Goal: Use online tool/utility: Utilize a website feature to perform a specific function

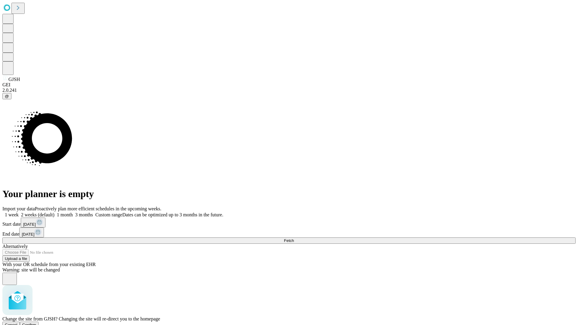
click at [36, 323] on span "Confirm" at bounding box center [29, 325] width 14 height 5
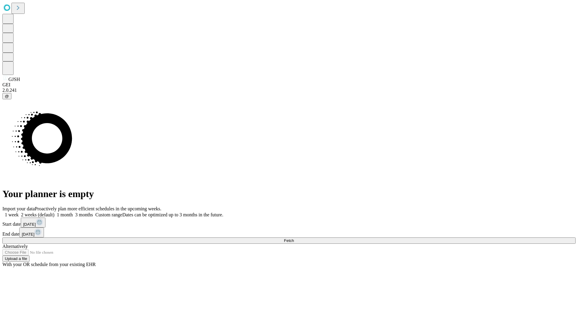
click at [19, 212] on label "1 week" at bounding box center [10, 214] width 16 height 5
click at [294, 238] on span "Fetch" at bounding box center [289, 240] width 10 height 5
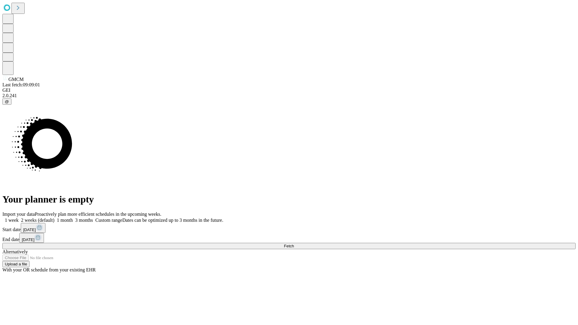
click at [19, 218] on label "1 week" at bounding box center [10, 220] width 16 height 5
click at [294, 244] on span "Fetch" at bounding box center [289, 246] width 10 height 5
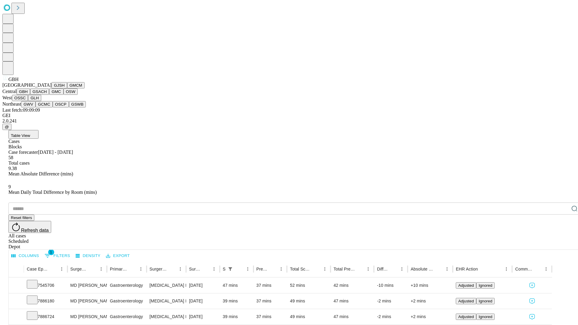
click at [47, 95] on button "GSACH" at bounding box center [39, 91] width 19 height 6
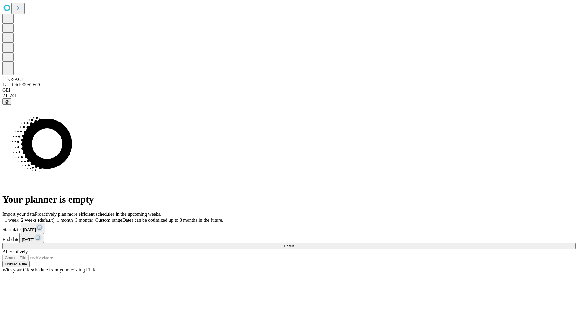
click at [294, 244] on span "Fetch" at bounding box center [289, 246] width 10 height 5
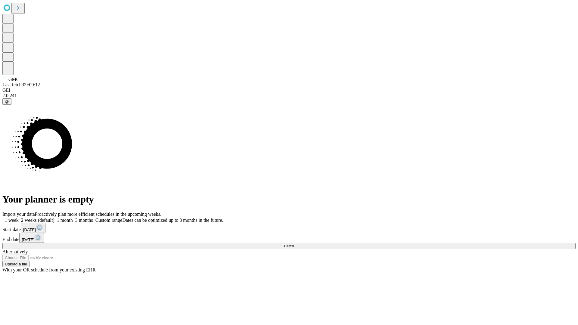
click at [19, 218] on label "1 week" at bounding box center [10, 220] width 16 height 5
click at [294, 244] on span "Fetch" at bounding box center [289, 246] width 10 height 5
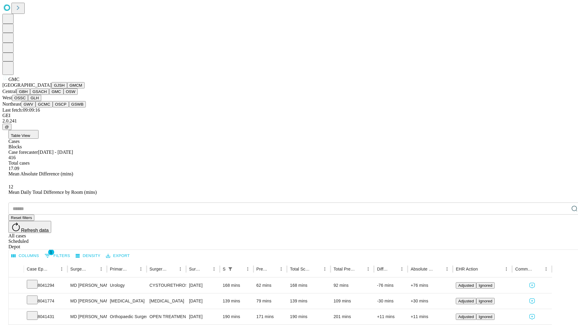
click at [64, 95] on button "OSW" at bounding box center [71, 91] width 14 height 6
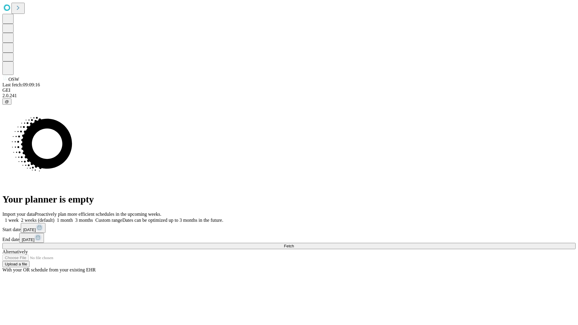
click at [19, 218] on label "1 week" at bounding box center [10, 220] width 16 height 5
click at [294, 244] on span "Fetch" at bounding box center [289, 246] width 10 height 5
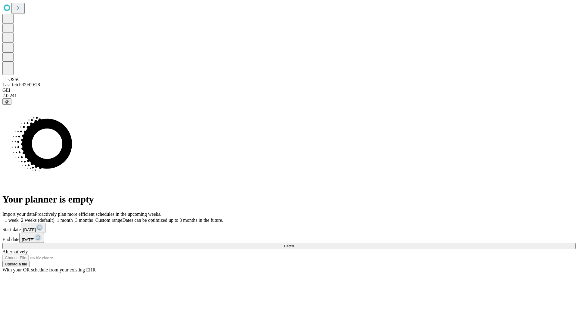
click at [19, 218] on label "1 week" at bounding box center [10, 220] width 16 height 5
click at [294, 244] on span "Fetch" at bounding box center [289, 246] width 10 height 5
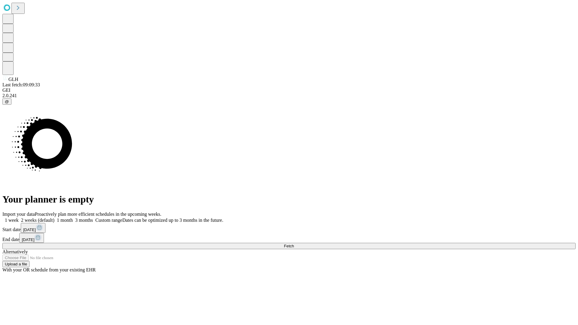
click at [19, 218] on label "1 week" at bounding box center [10, 220] width 16 height 5
click at [294, 244] on span "Fetch" at bounding box center [289, 246] width 10 height 5
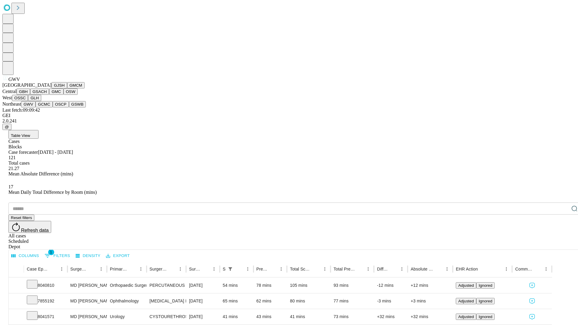
click at [47, 107] on button "GCMC" at bounding box center [44, 104] width 17 height 6
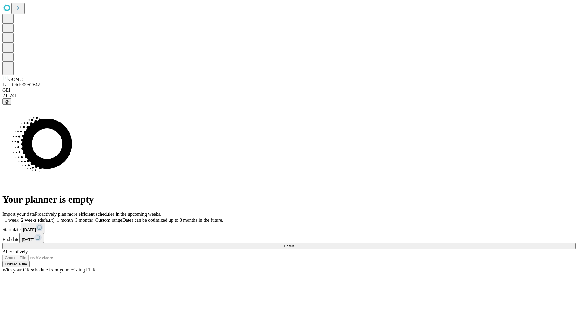
click at [19, 218] on label "1 week" at bounding box center [10, 220] width 16 height 5
click at [294, 244] on span "Fetch" at bounding box center [289, 246] width 10 height 5
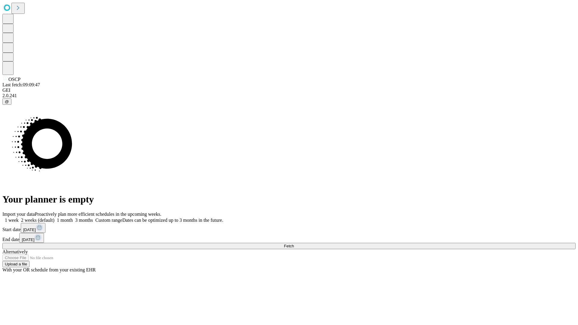
click at [294, 244] on span "Fetch" at bounding box center [289, 246] width 10 height 5
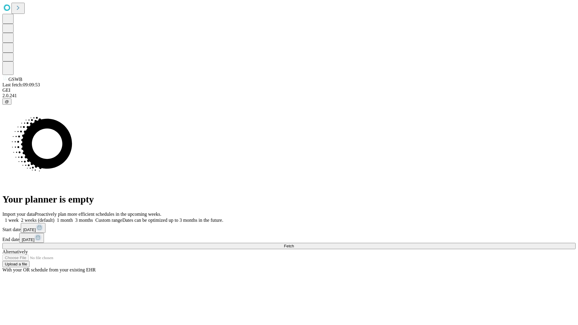
click at [19, 218] on label "1 week" at bounding box center [10, 220] width 16 height 5
click at [294, 244] on span "Fetch" at bounding box center [289, 246] width 10 height 5
